Goal: Information Seeking & Learning: Check status

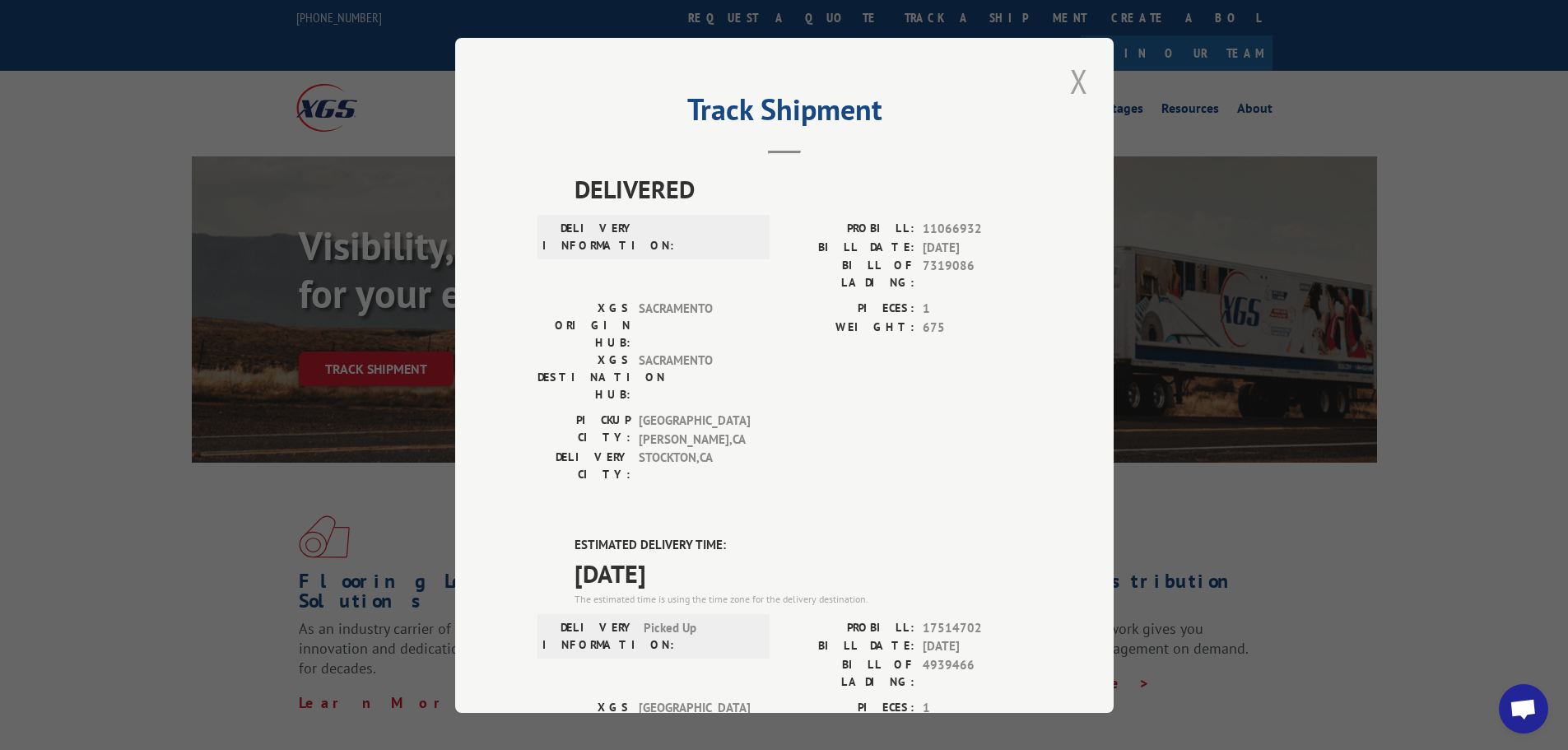
click at [1068, 84] on button "Close modal" at bounding box center [1079, 81] width 28 height 46
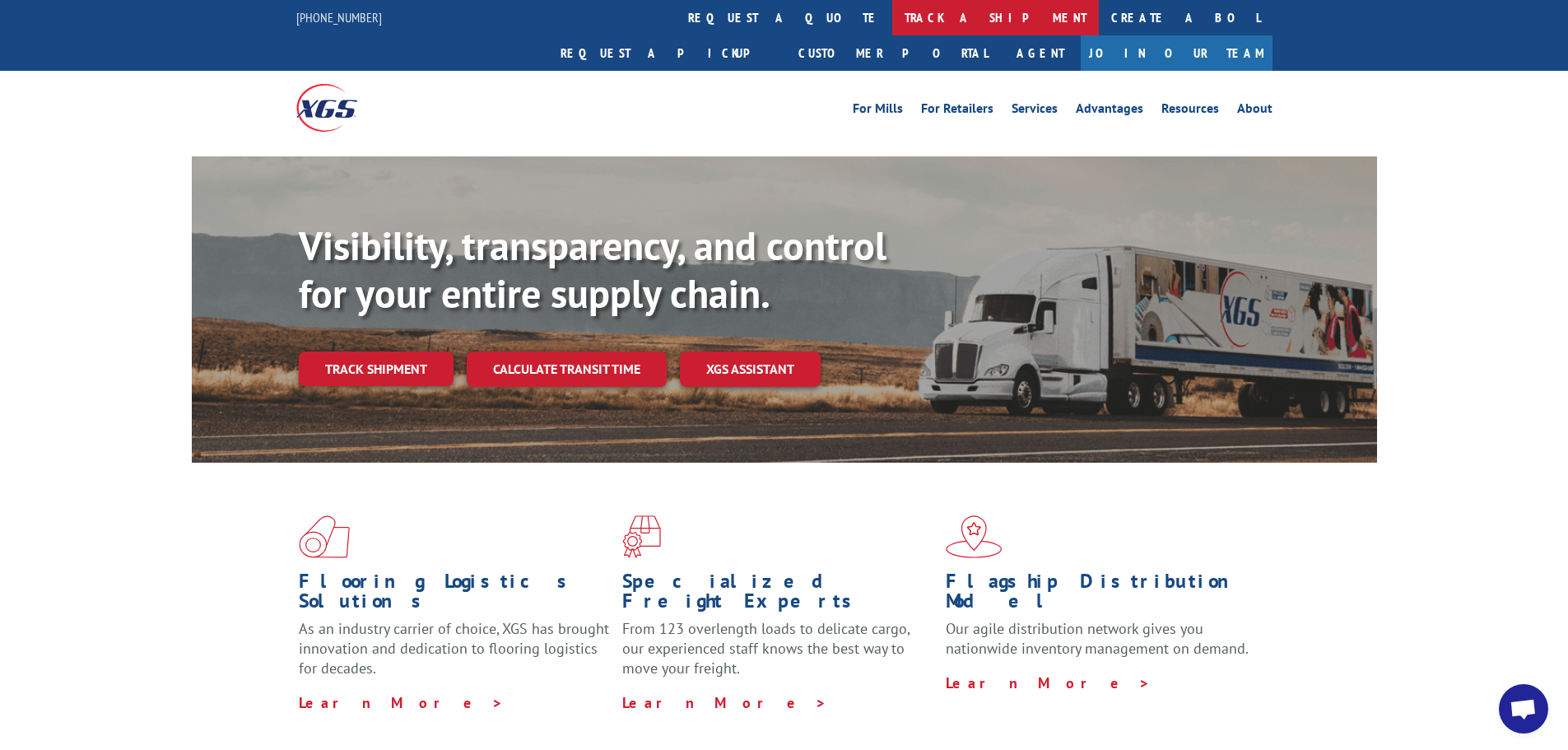
click at [892, 33] on link "track a shipment" at bounding box center [995, 17] width 207 height 36
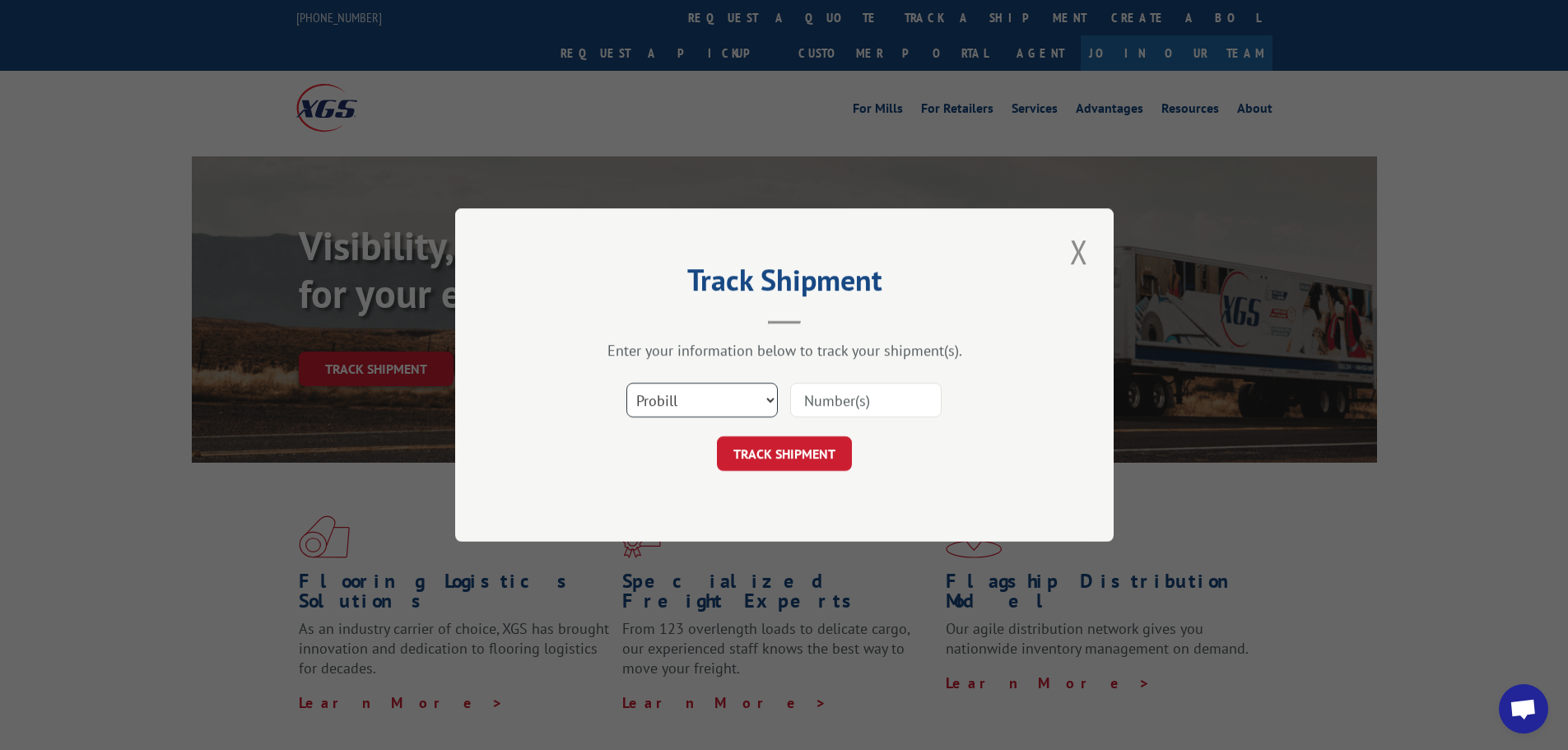
click at [764, 395] on select "Select category... Probill BOL PO" at bounding box center [701, 400] width 151 height 35
select select "po"
click at [626, 383] on select "Select category... Probill BOL PO" at bounding box center [701, 400] width 151 height 35
click at [826, 390] on input at bounding box center [866, 400] width 151 height 35
paste input "10543328"
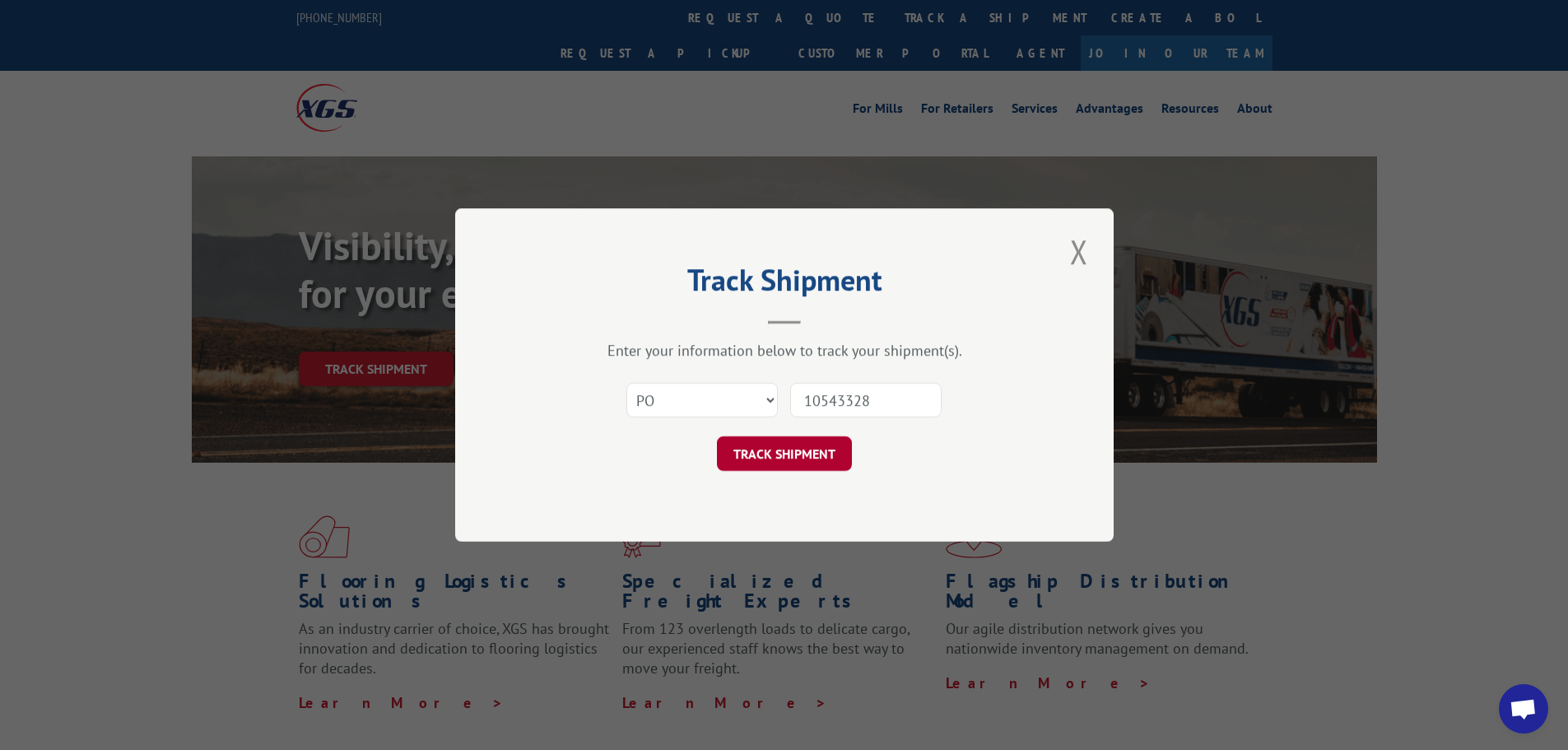
type input "10543328"
click at [799, 455] on button "TRACK SHIPMENT" at bounding box center [784, 453] width 135 height 35
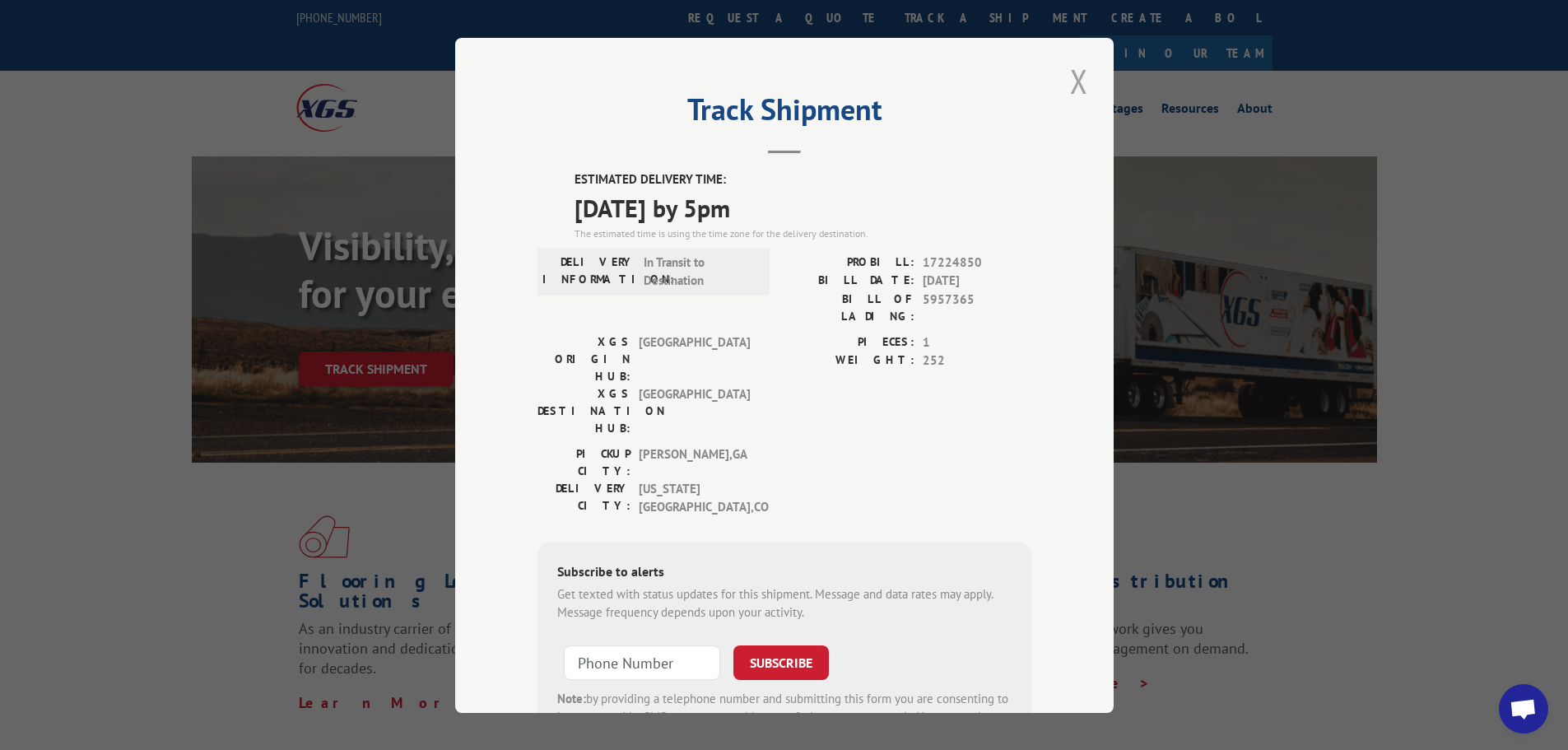
click at [1075, 88] on button "Close modal" at bounding box center [1079, 81] width 28 height 46
